Goal: Task Accomplishment & Management: Manage account settings

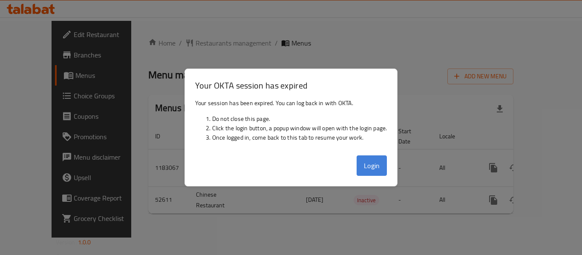
click at [383, 161] on button "Login" at bounding box center [372, 166] width 31 height 20
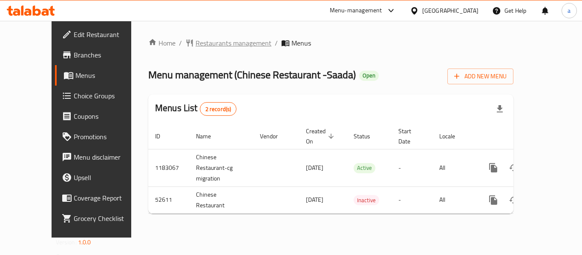
click at [201, 44] on span "Restaurants management" at bounding box center [234, 43] width 76 height 10
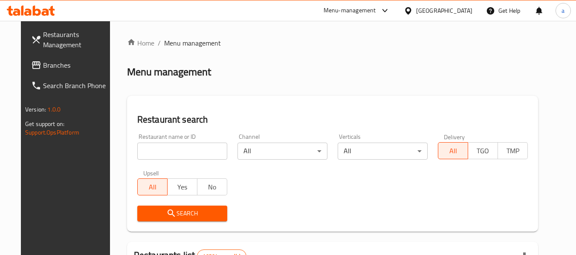
click at [43, 68] on span "Branches" at bounding box center [76, 65] width 67 height 10
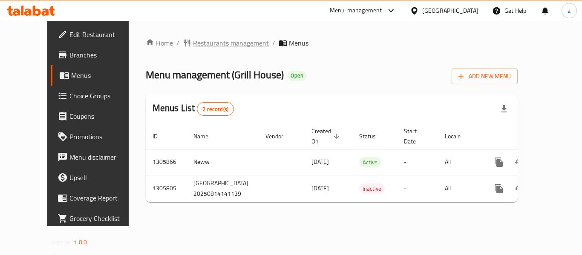
click at [209, 38] on span "Restaurants management" at bounding box center [231, 43] width 76 height 10
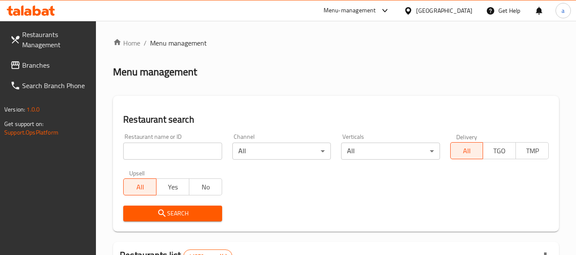
click at [49, 67] on span "Branches" at bounding box center [55, 65] width 67 height 10
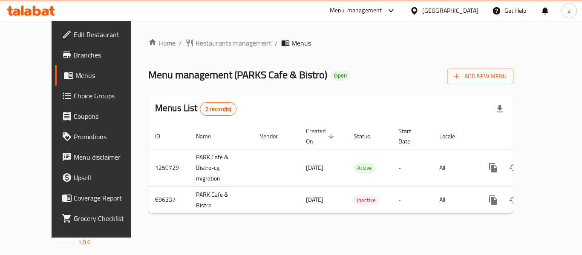
click at [74, 98] on span "Choice Groups" at bounding box center [108, 96] width 68 height 10
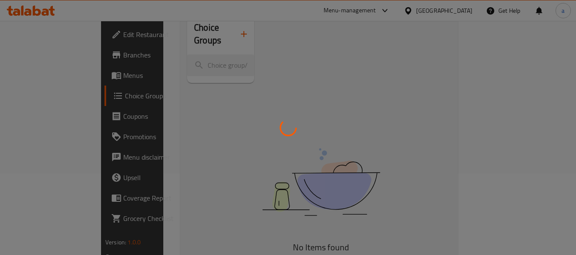
scroll to position [85, 0]
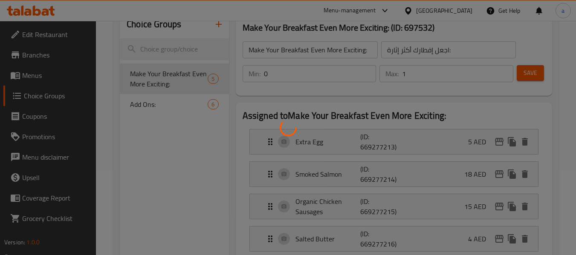
click at [173, 159] on div at bounding box center [288, 127] width 576 height 255
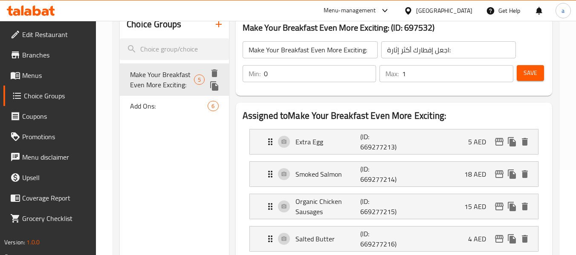
click at [177, 76] on span "Make Your Breakfast Even More Exciting:" at bounding box center [162, 79] width 64 height 20
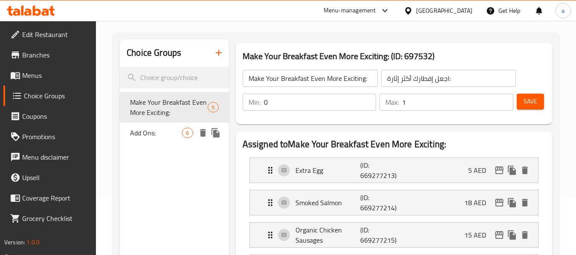
scroll to position [43, 0]
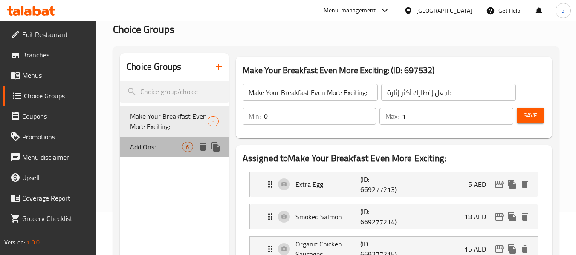
click at [134, 148] on span "Add Ons:" at bounding box center [156, 147] width 52 height 10
type input "Add Ons:"
type input "إضافات:"
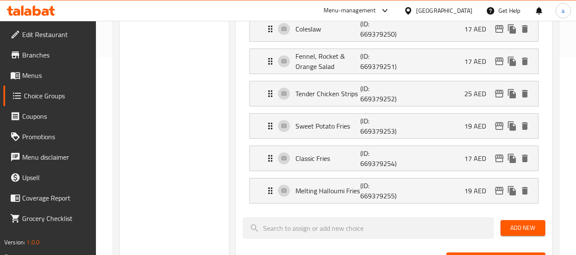
scroll to position [213, 0]
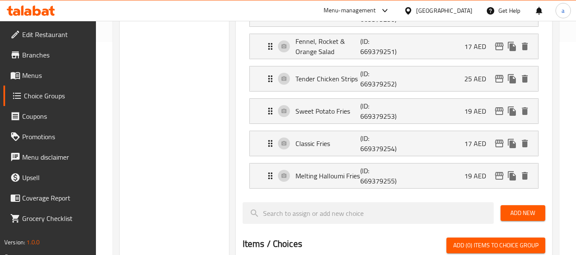
click at [422, 9] on div "United Arab Emirates" at bounding box center [444, 10] width 56 height 9
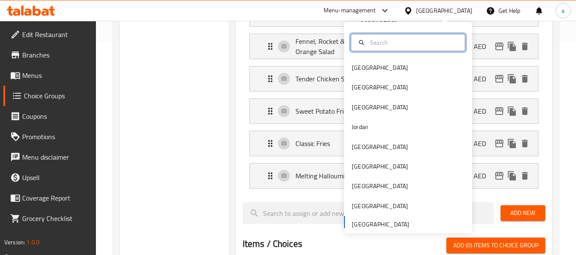
click at [386, 42] on input "text" at bounding box center [413, 42] width 93 height 9
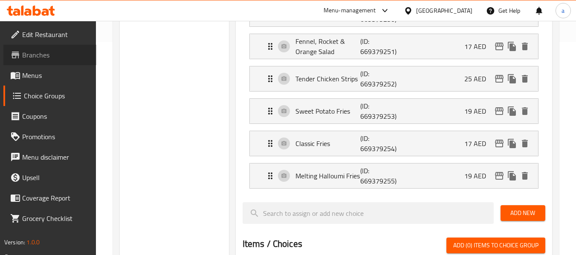
click at [30, 57] on span "Branches" at bounding box center [55, 55] width 67 height 10
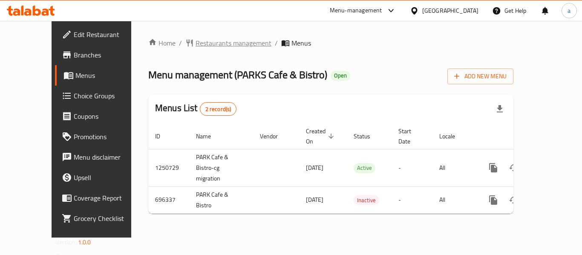
click at [208, 43] on span "Restaurants management" at bounding box center [234, 43] width 76 height 10
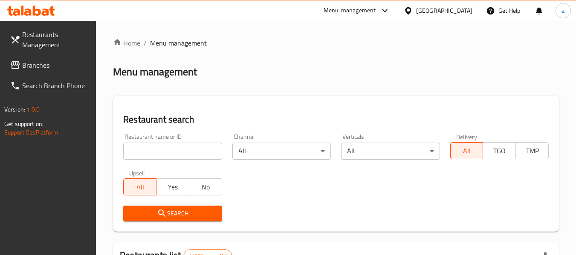
click at [36, 69] on span "Branches" at bounding box center [55, 65] width 67 height 10
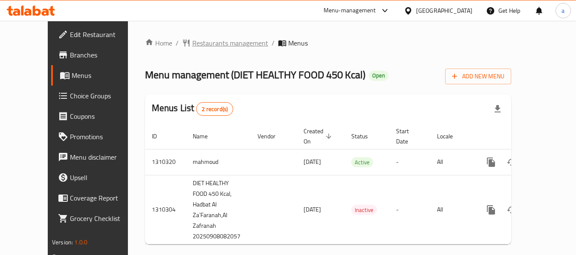
click at [205, 46] on span "Restaurants management" at bounding box center [230, 43] width 76 height 10
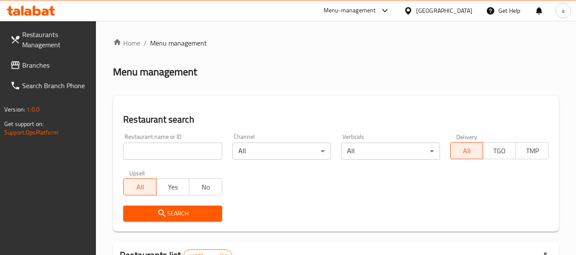
click at [66, 69] on span "Branches" at bounding box center [55, 65] width 67 height 10
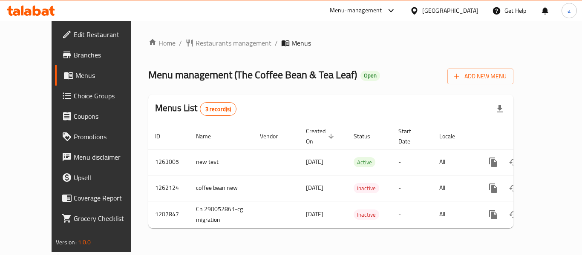
click at [201, 50] on div "Home / Restaurants management / Menus Menu management ( The Coffee Bean & Tea L…" at bounding box center [330, 136] width 365 height 197
click at [200, 46] on span "Restaurants management" at bounding box center [234, 43] width 76 height 10
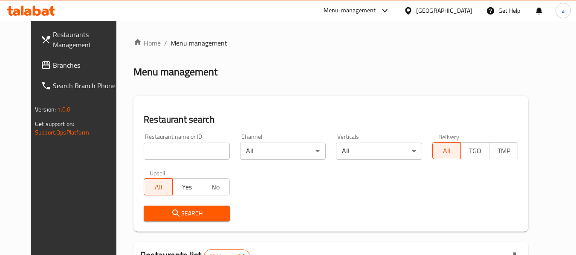
click at [53, 69] on span "Branches" at bounding box center [86, 65] width 67 height 10
